Goal: Task Accomplishment & Management: Use online tool/utility

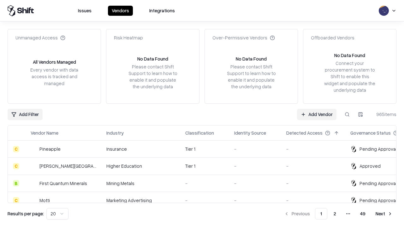
click at [317, 114] on link "Add Vendor" at bounding box center [316, 114] width 39 height 11
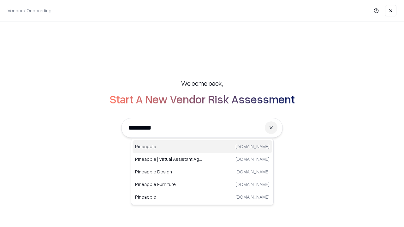
click at [202, 147] on div "Pineapple [DOMAIN_NAME]" at bounding box center [203, 147] width 140 height 13
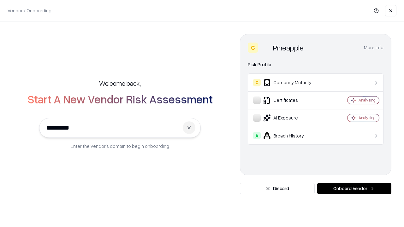
type input "*********"
click at [354, 189] on button "Onboard Vendor" at bounding box center [354, 188] width 74 height 11
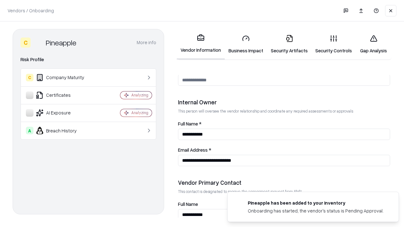
scroll to position [327, 0]
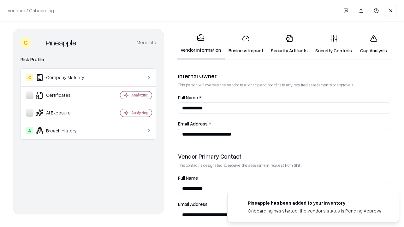
click at [246, 44] on link "Business Impact" at bounding box center [246, 44] width 42 height 29
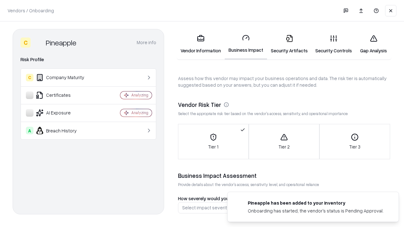
click at [289, 44] on link "Security Artifacts" at bounding box center [289, 44] width 45 height 29
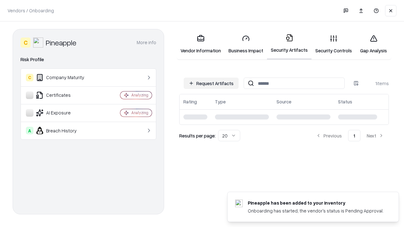
click at [211, 83] on button "Request Artifacts" at bounding box center [211, 83] width 55 height 11
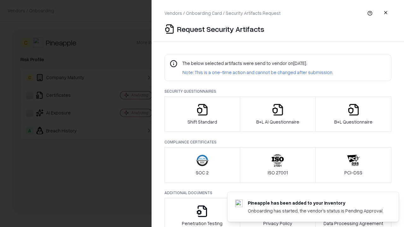
click at [202, 114] on icon "button" at bounding box center [202, 110] width 13 height 13
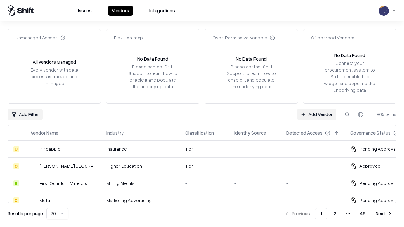
click at [317, 114] on link "Add Vendor" at bounding box center [316, 114] width 39 height 11
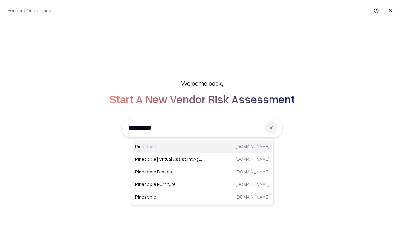
click at [202, 147] on div "Pineapple [DOMAIN_NAME]" at bounding box center [203, 147] width 140 height 13
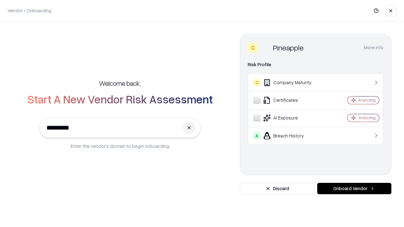
type input "*********"
click at [354, 189] on button "Onboard Vendor" at bounding box center [354, 188] width 74 height 11
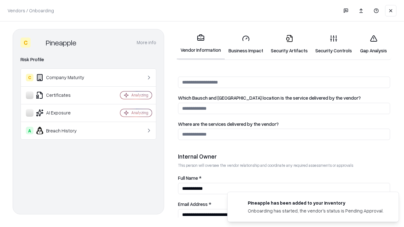
scroll to position [327, 0]
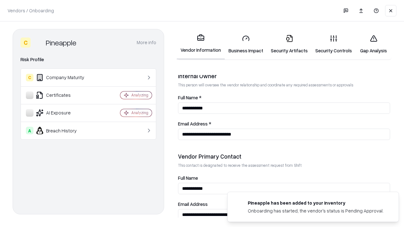
click at [374, 44] on link "Gap Analysis" at bounding box center [374, 44] width 36 height 29
